Goal: Transaction & Acquisition: Obtain resource

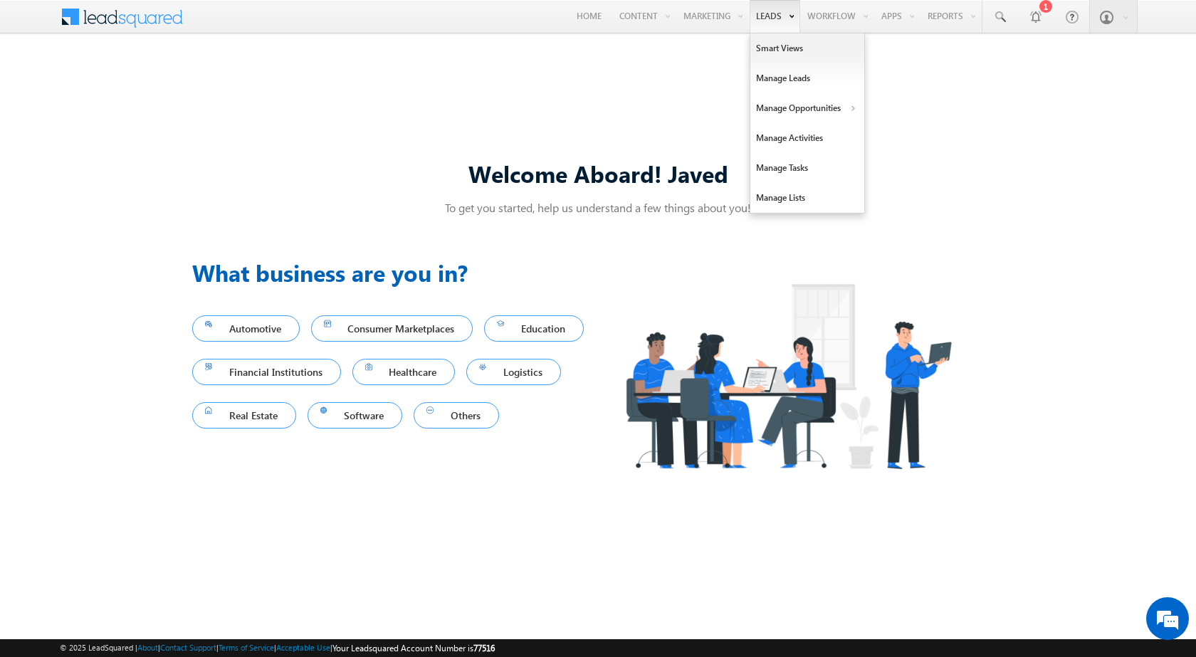
click at [782, 21] on link "Leads" at bounding box center [774, 16] width 51 height 33
click at [782, 86] on link "Manage Leads" at bounding box center [807, 78] width 114 height 30
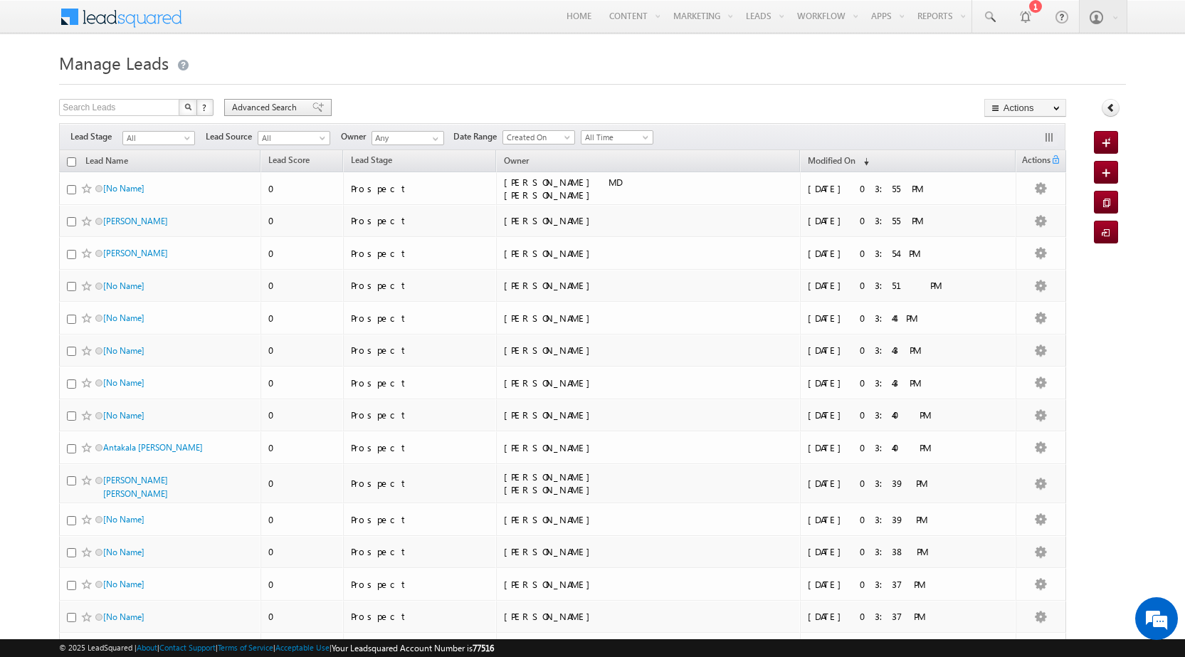
click at [312, 104] on span at bounding box center [317, 107] width 11 height 10
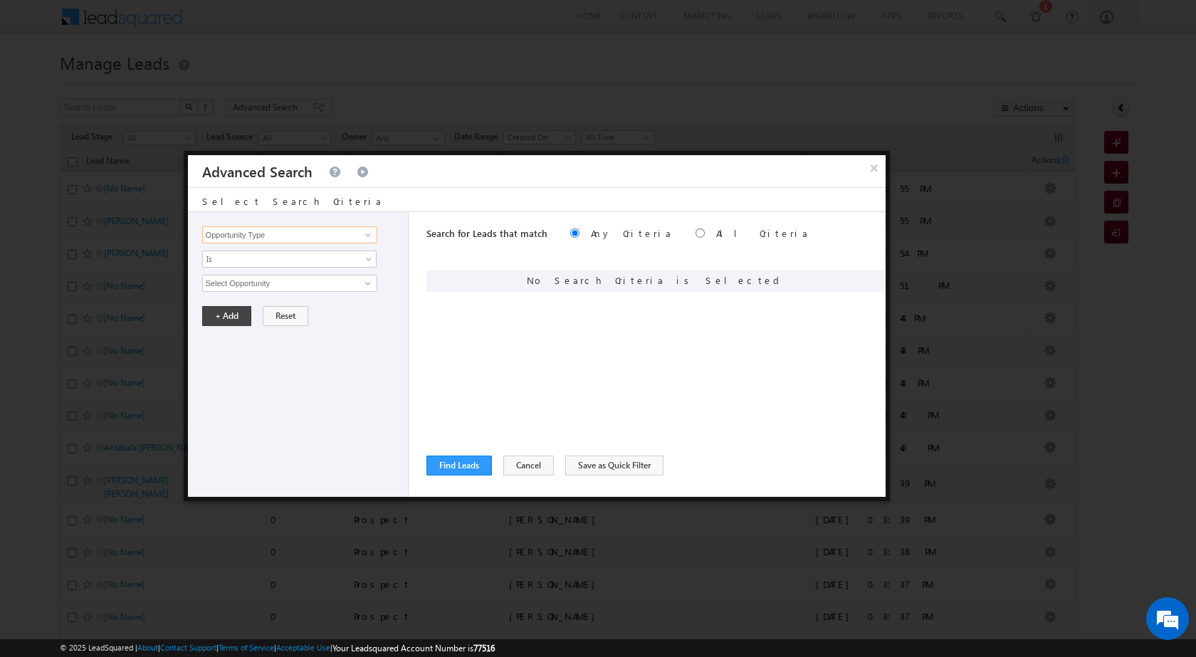
click at [313, 235] on input "Opportunity Type" at bounding box center [289, 234] width 175 height 17
click at [322, 283] on input "Select Opportunity" at bounding box center [289, 283] width 175 height 17
click at [373, 288] on span at bounding box center [367, 283] width 11 height 11
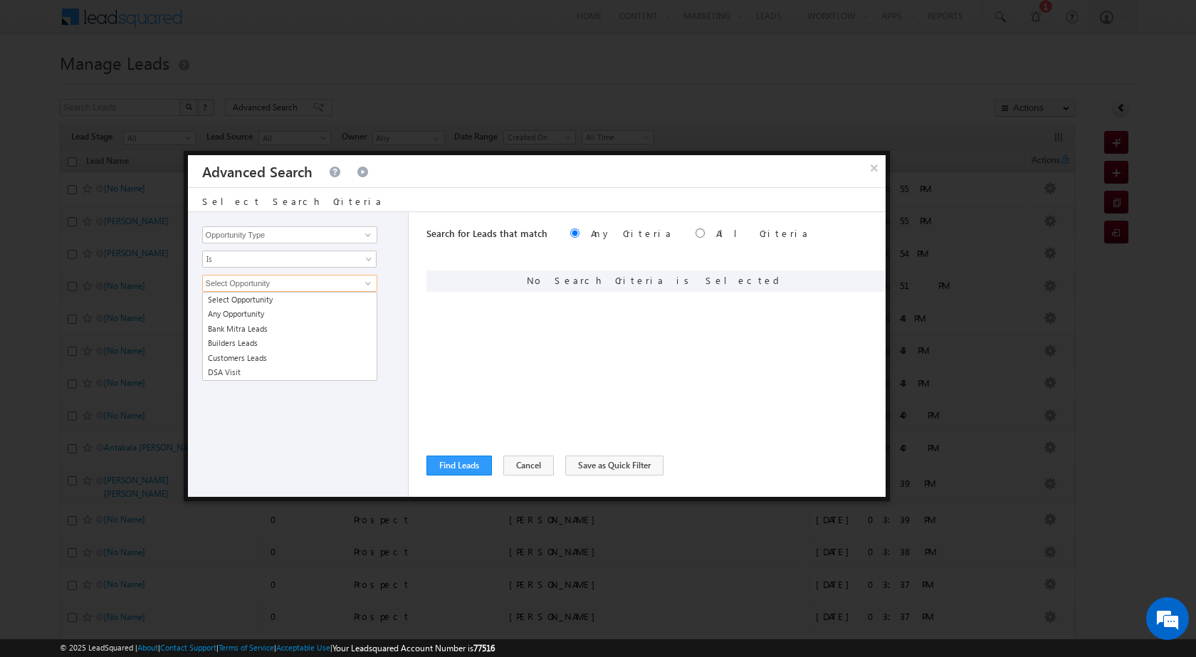
type input "C"
type input "R"
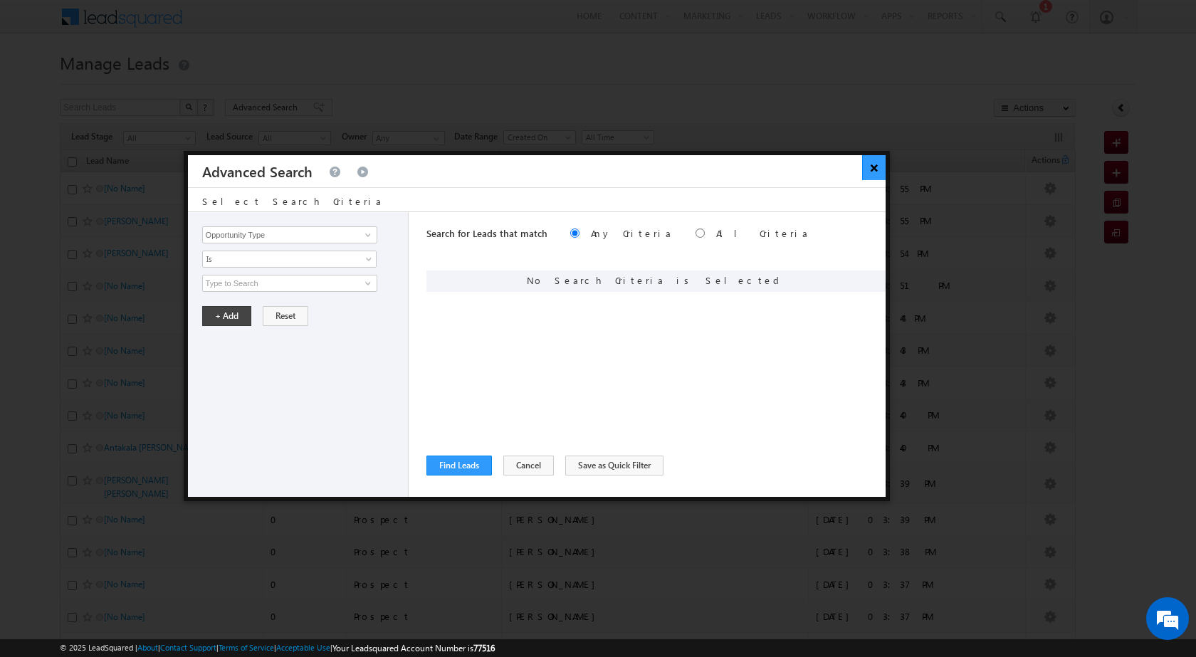
click at [882, 168] on button "×" at bounding box center [873, 167] width 23 height 25
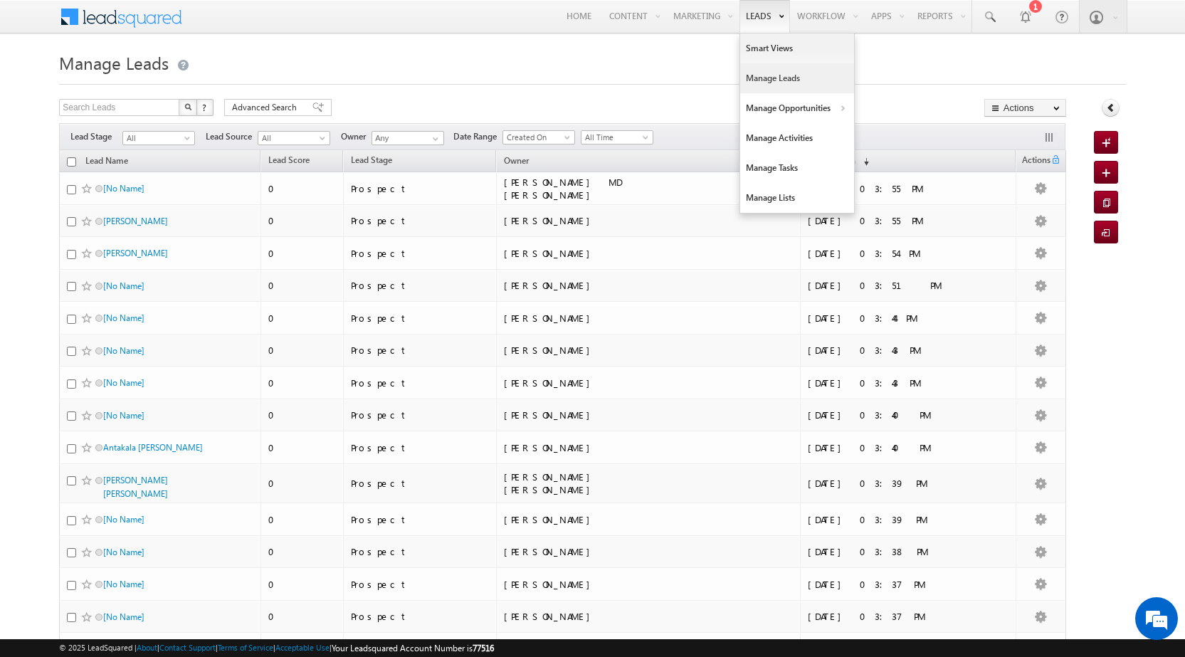
click at [761, 20] on link "Leads" at bounding box center [765, 16] width 51 height 33
click at [775, 116] on link "Manage Opportunities" at bounding box center [797, 108] width 114 height 30
click at [895, 170] on link "Customers Leads" at bounding box center [921, 169] width 130 height 30
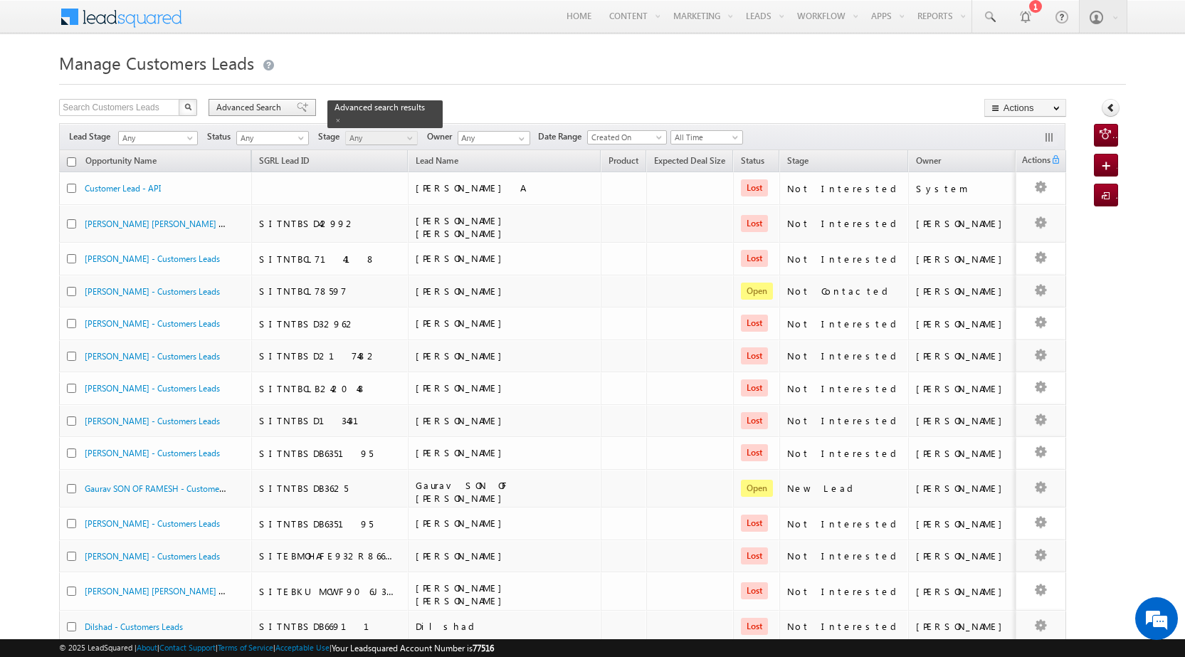
click at [285, 106] on div "Advanced Search" at bounding box center [262, 107] width 107 height 17
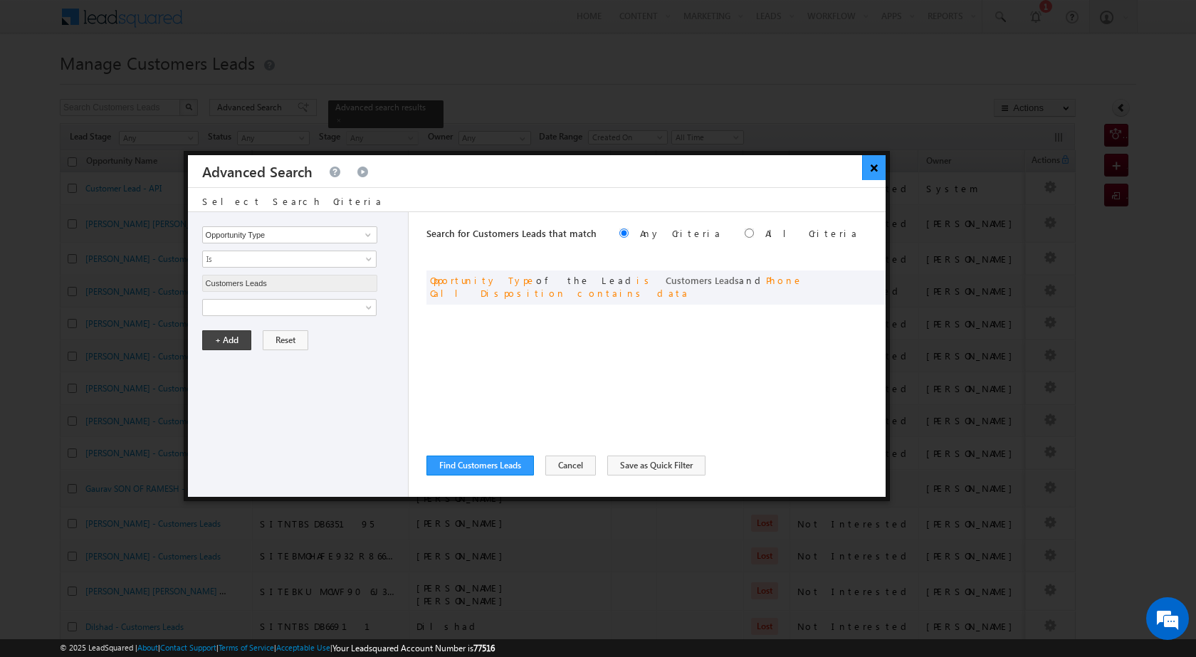
click at [882, 170] on button "×" at bounding box center [873, 167] width 23 height 25
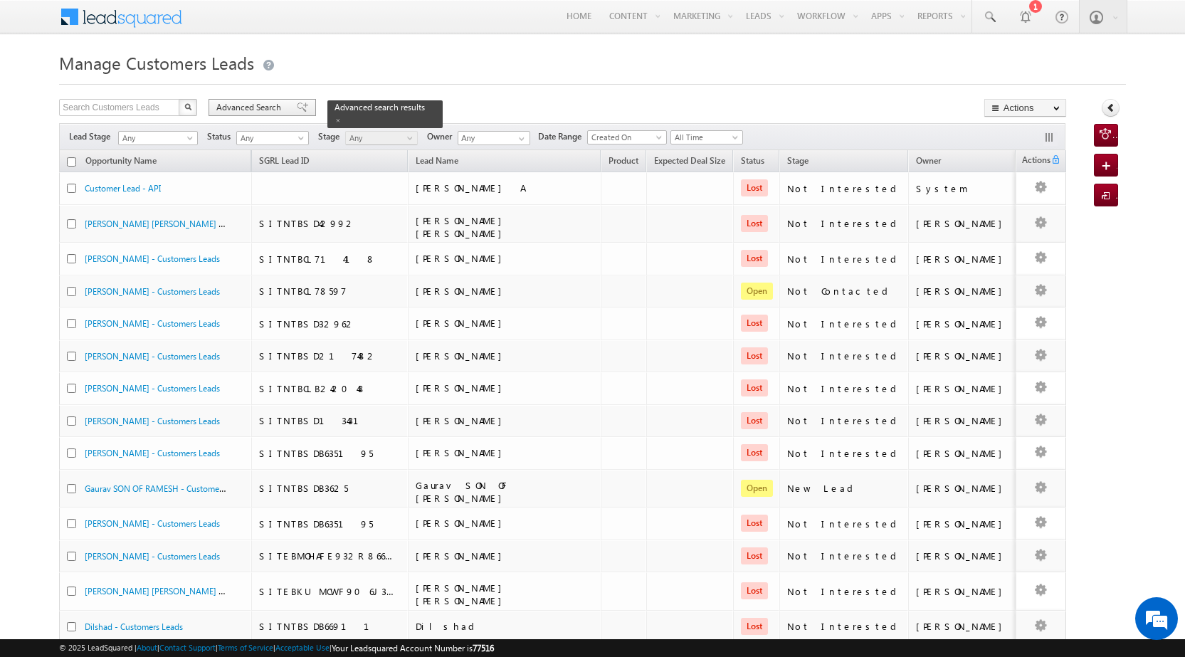
click at [275, 107] on span "Advanced Search" at bounding box center [250, 107] width 69 height 13
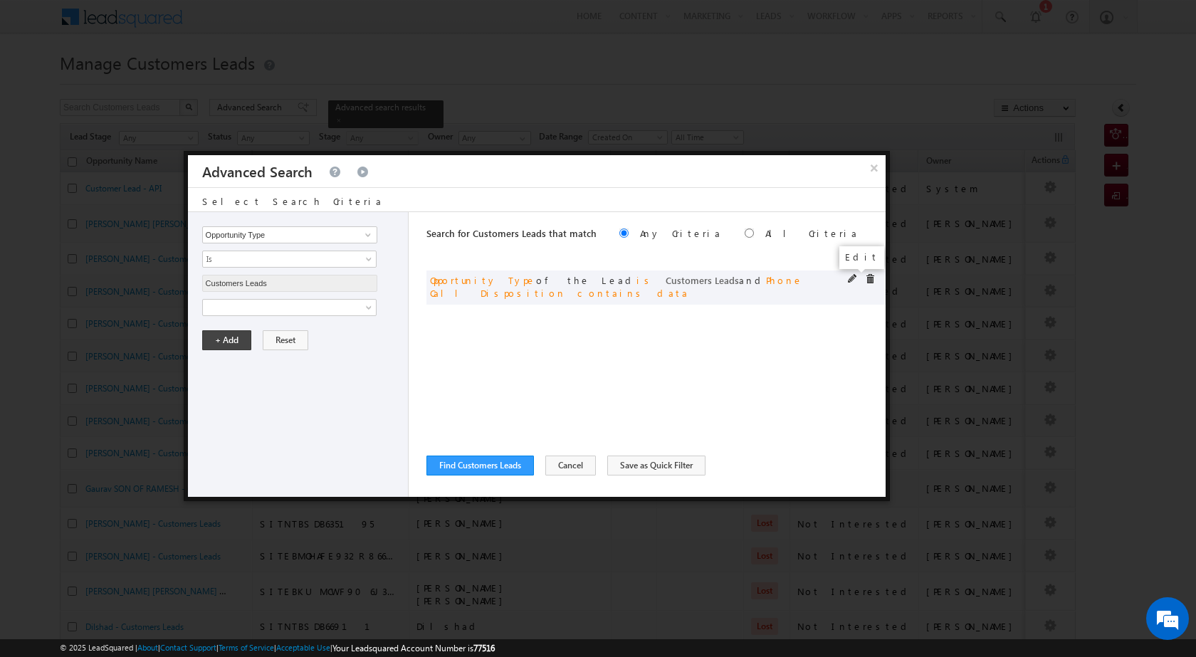
click at [853, 278] on span at bounding box center [853, 279] width 10 height 10
click at [865, 278] on span at bounding box center [870, 279] width 10 height 10
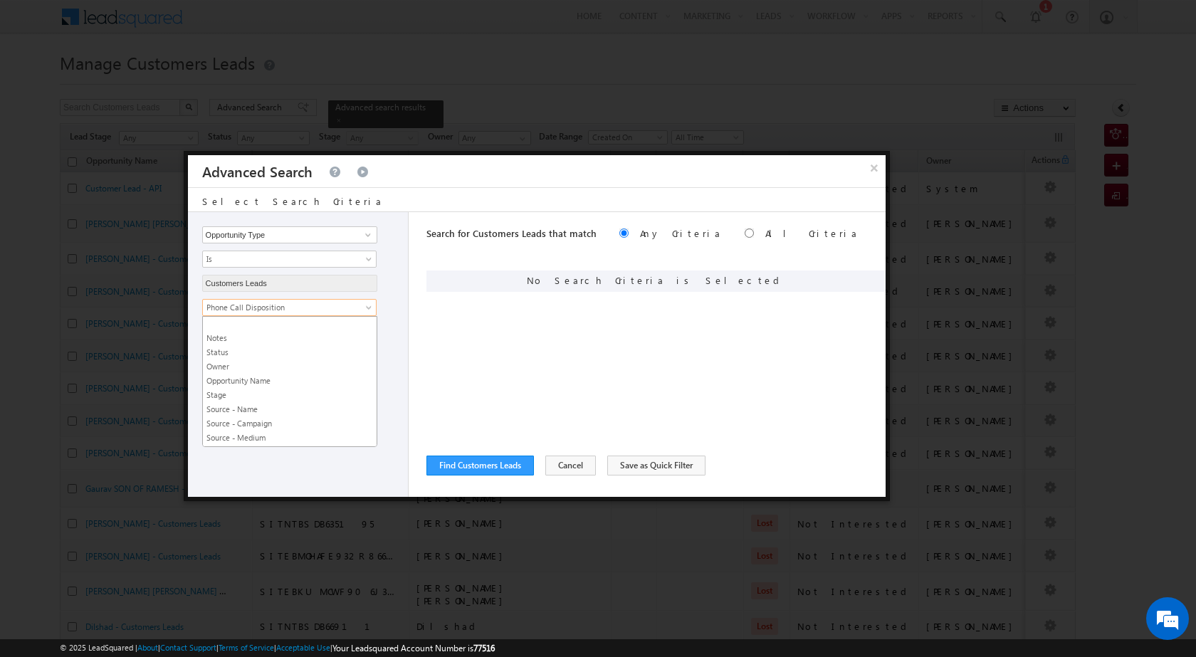
scroll to position [526, 0]
click at [275, 307] on span "Phone Call Disposition" at bounding box center [280, 307] width 154 height 13
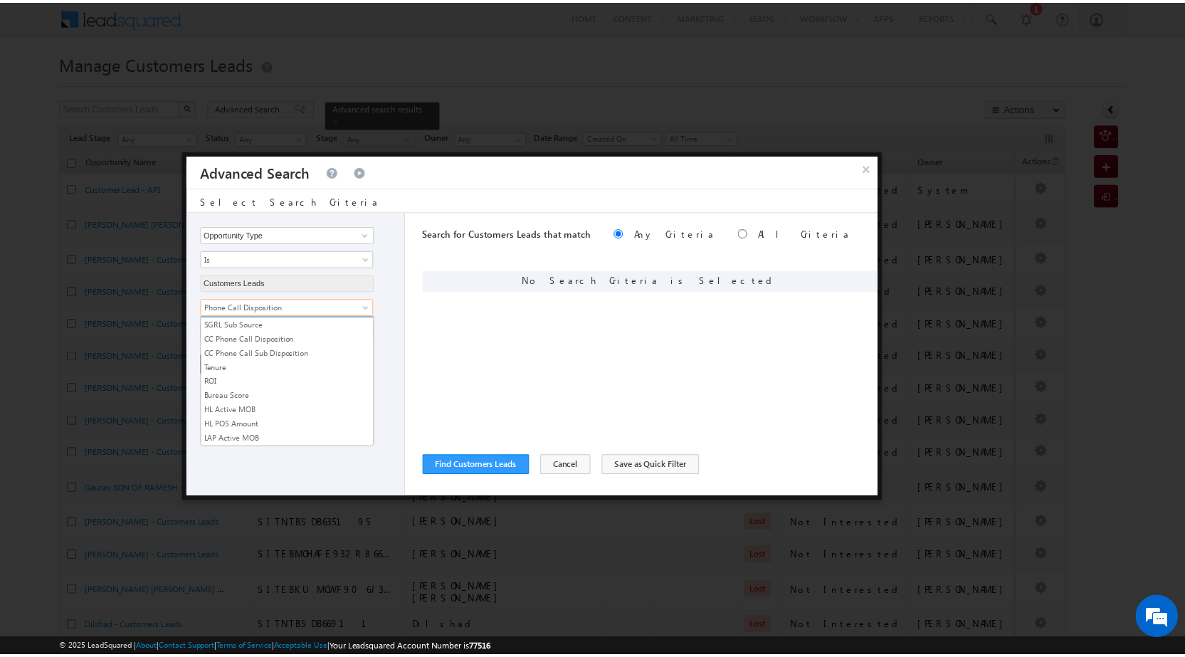
scroll to position [711, 0]
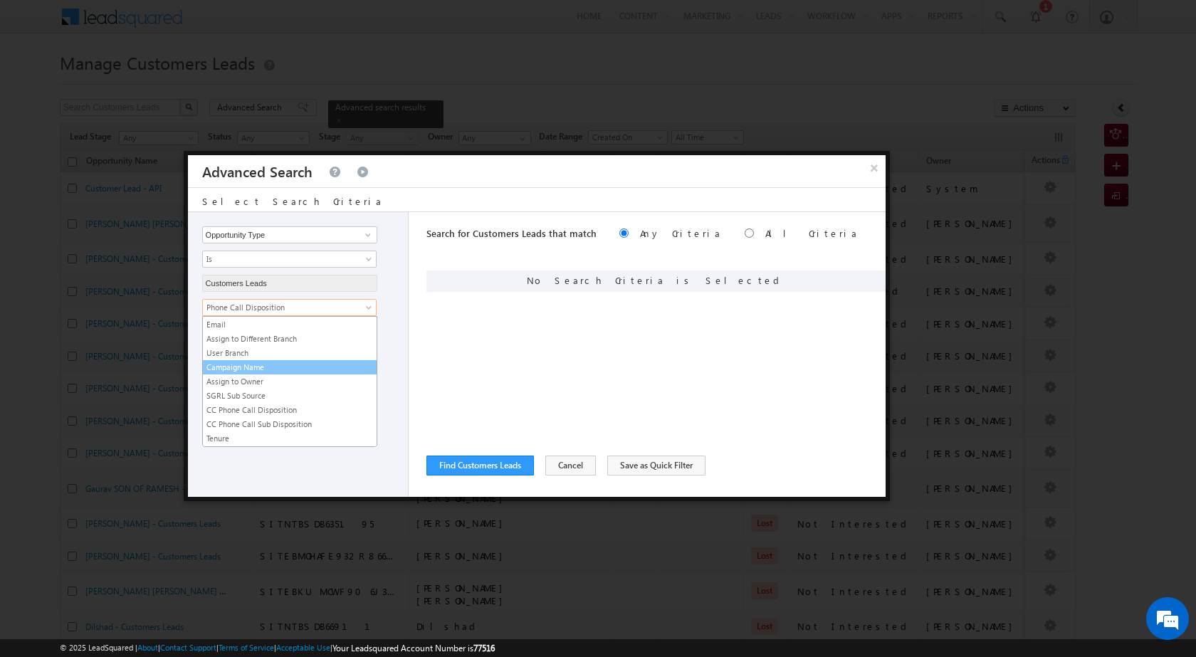
click at [264, 365] on link "Campaign Name" at bounding box center [290, 367] width 174 height 13
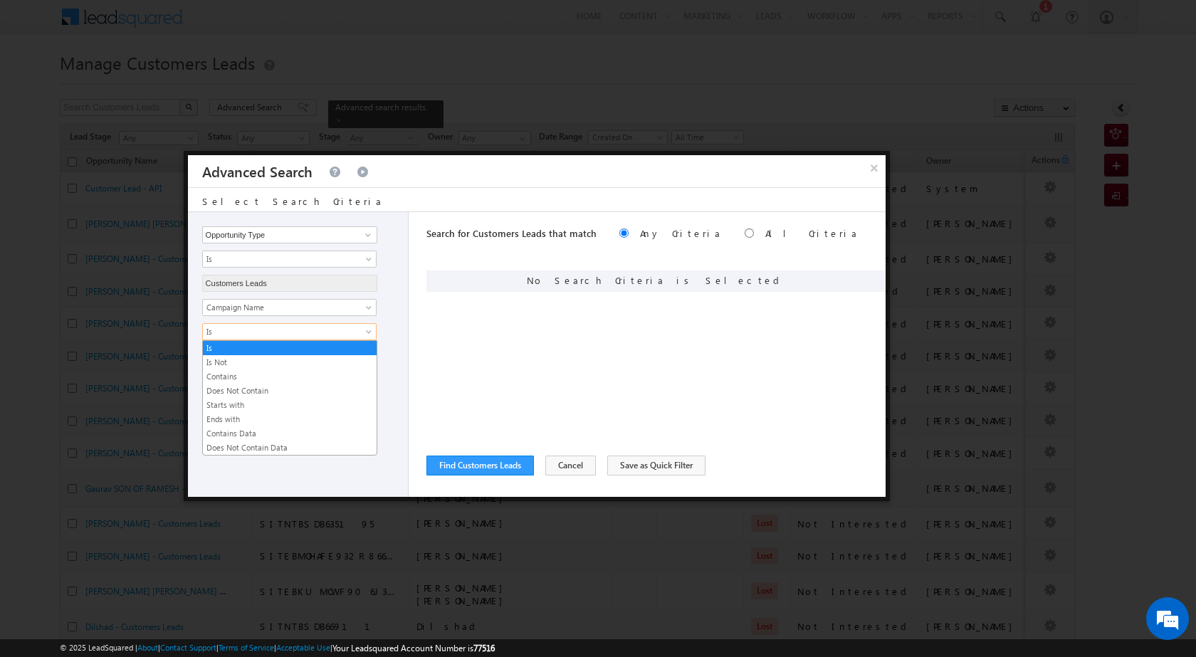
click at [285, 328] on span "Is" at bounding box center [280, 331] width 154 height 13
click at [250, 377] on link "Contains" at bounding box center [290, 376] width 174 height 13
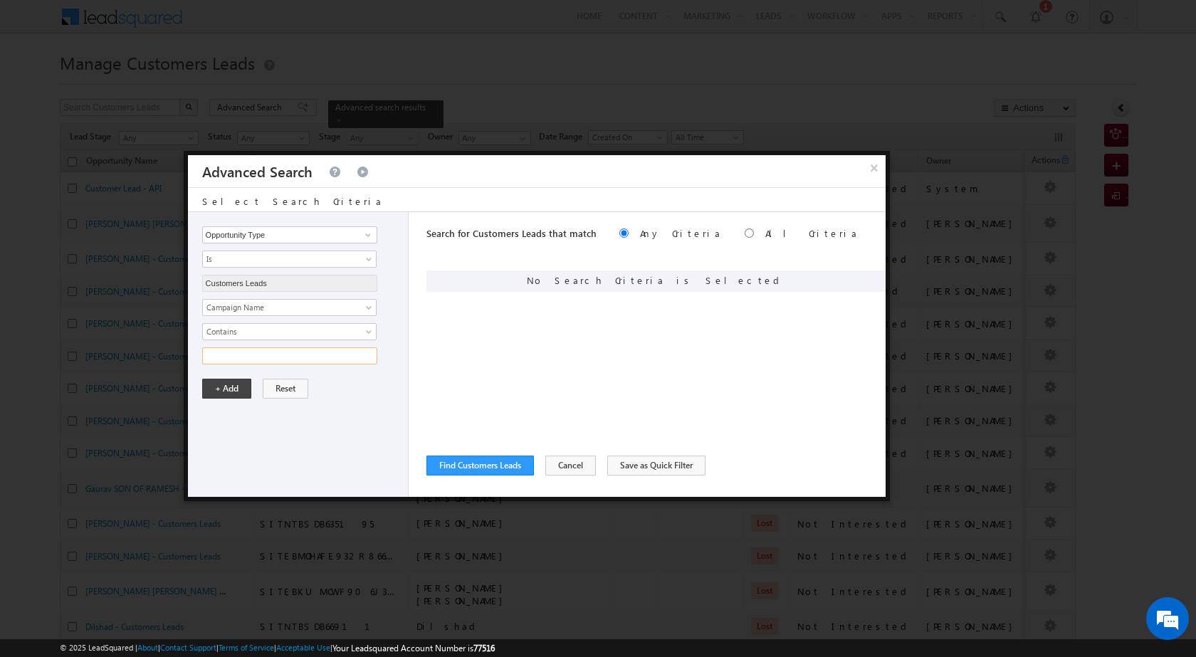
click at [267, 354] on input "text" at bounding box center [289, 355] width 175 height 17
type input "06SEP25"
click at [222, 394] on button "+ Add" at bounding box center [226, 389] width 49 height 20
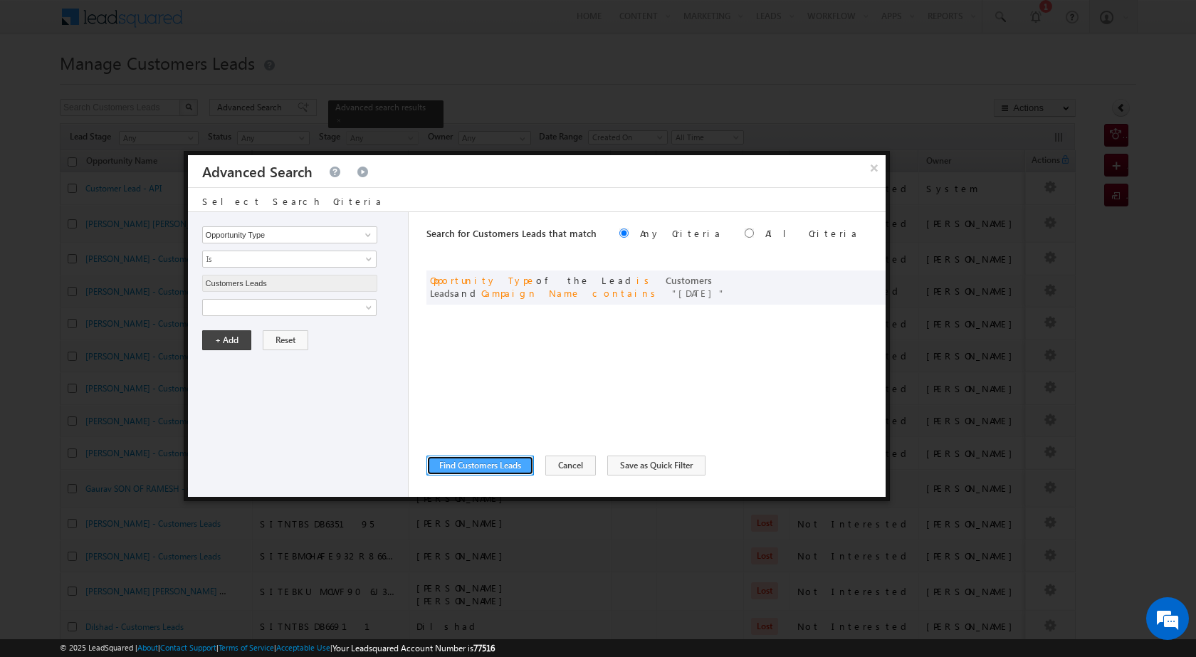
click at [501, 458] on button "Find Customers Leads" at bounding box center [479, 466] width 107 height 20
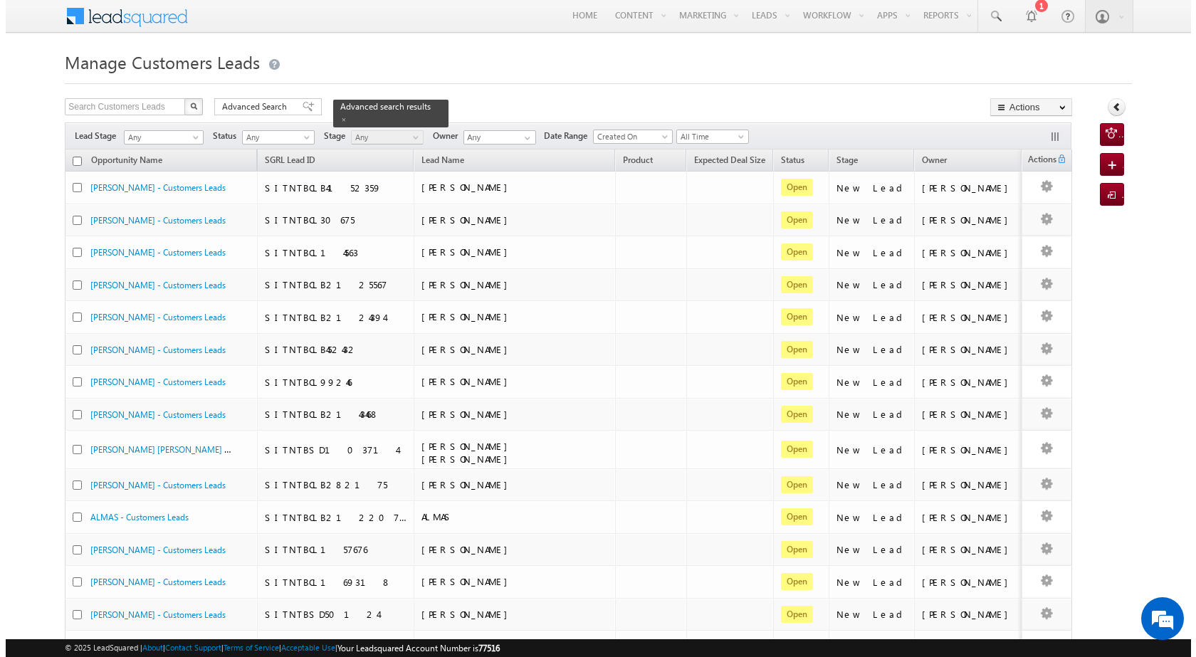
scroll to position [0, 0]
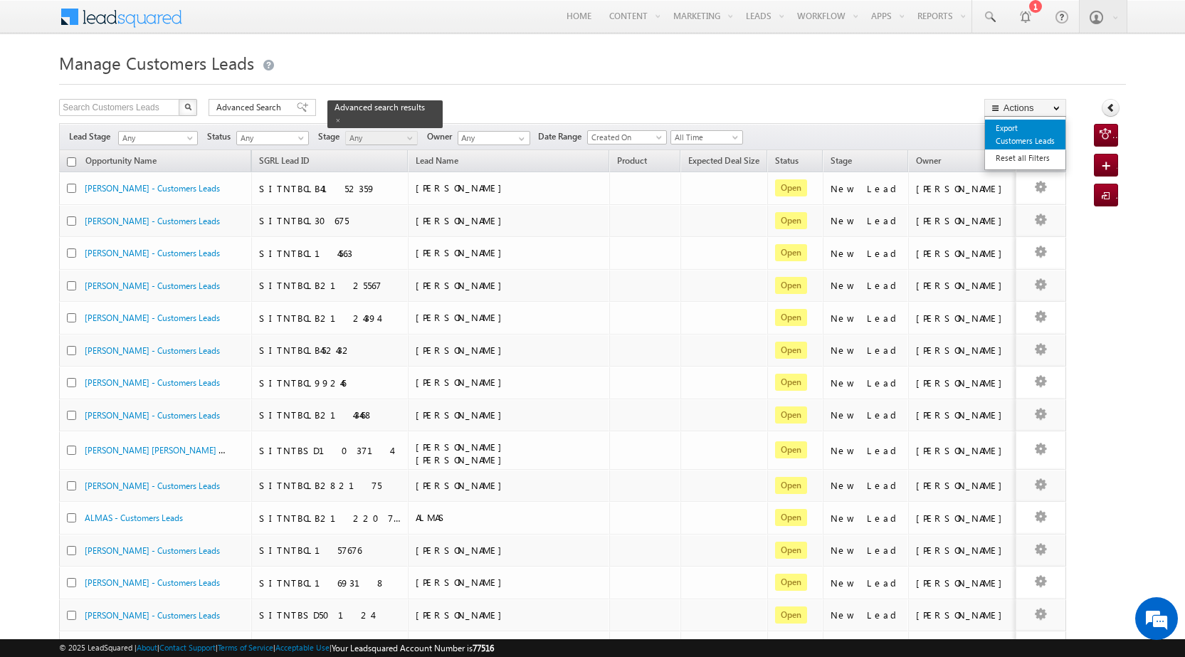
click at [1017, 142] on link "Export Customers Leads" at bounding box center [1025, 135] width 80 height 30
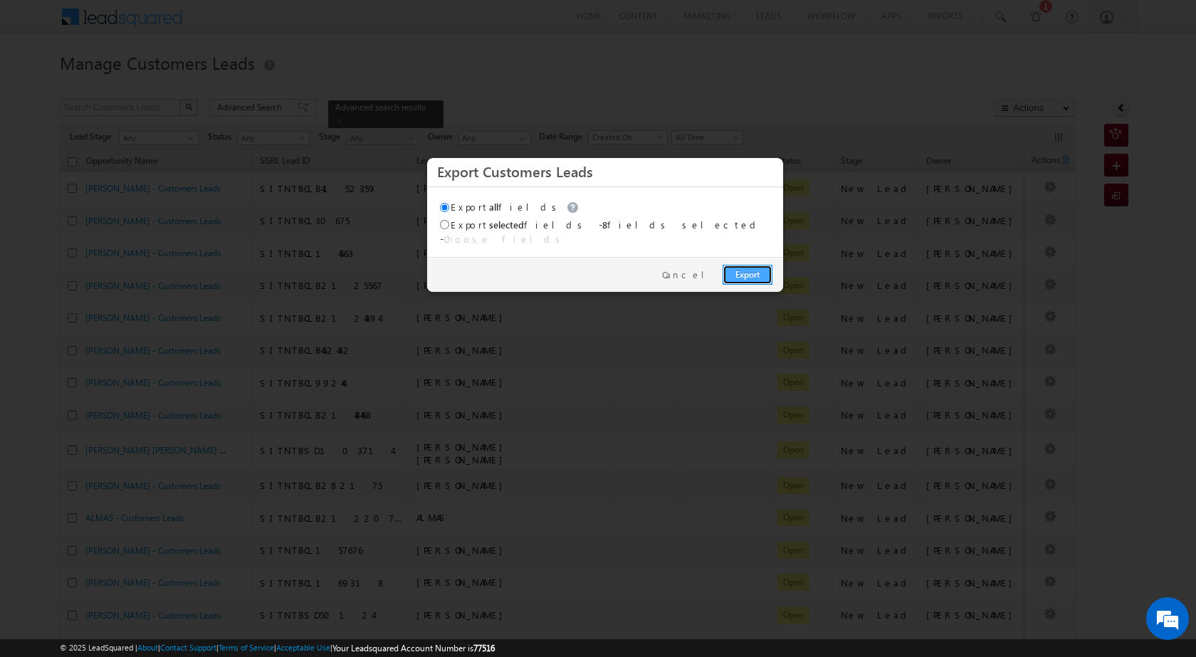
click at [737, 268] on link "Export" at bounding box center [747, 275] width 50 height 20
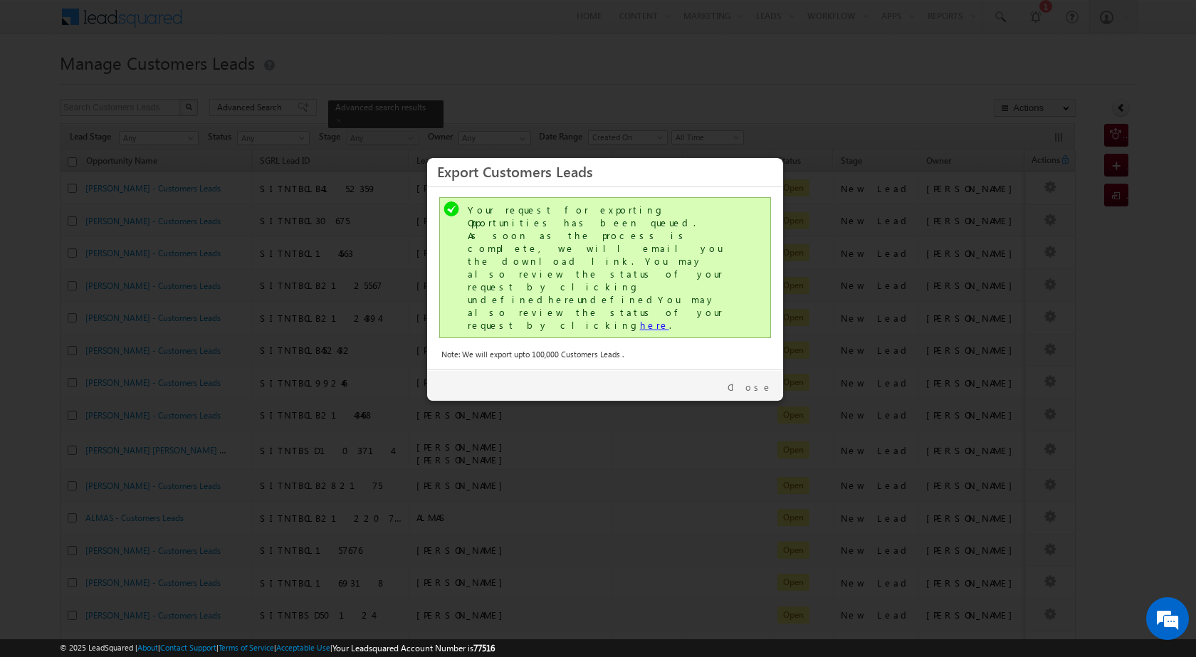
click at [640, 319] on link "here" at bounding box center [654, 325] width 29 height 12
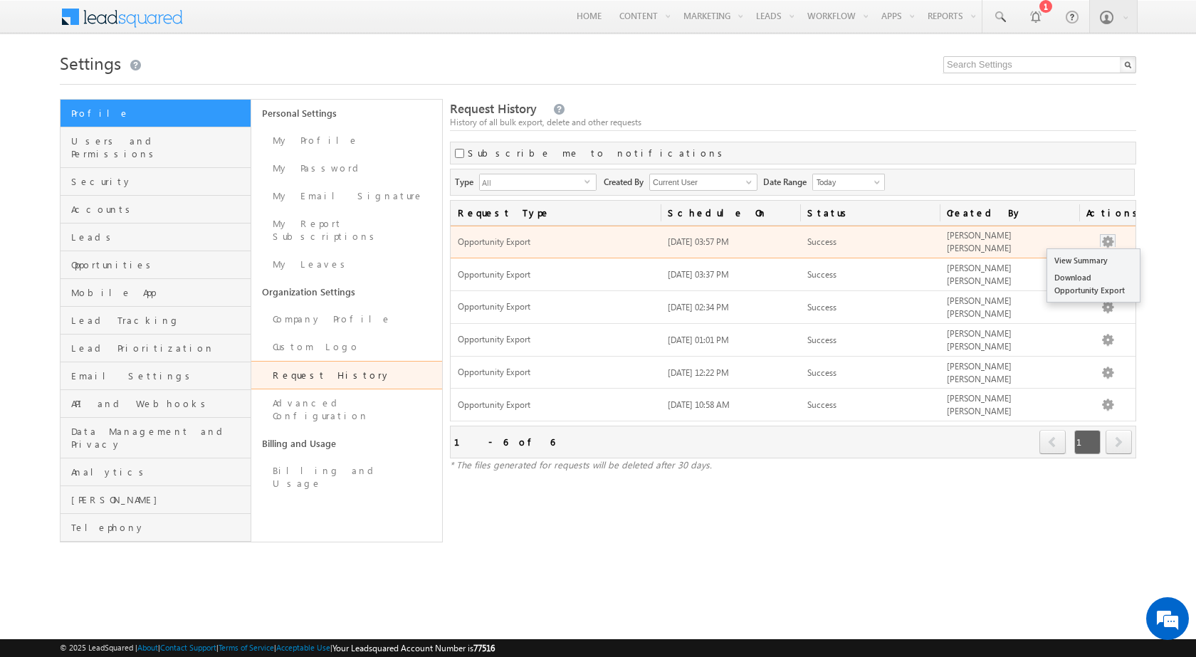
click at [1112, 241] on button "button" at bounding box center [1107, 242] width 14 height 14
click at [1080, 275] on link "Download Opportunity Export" at bounding box center [1093, 284] width 93 height 30
